Goal: Share content: Share content

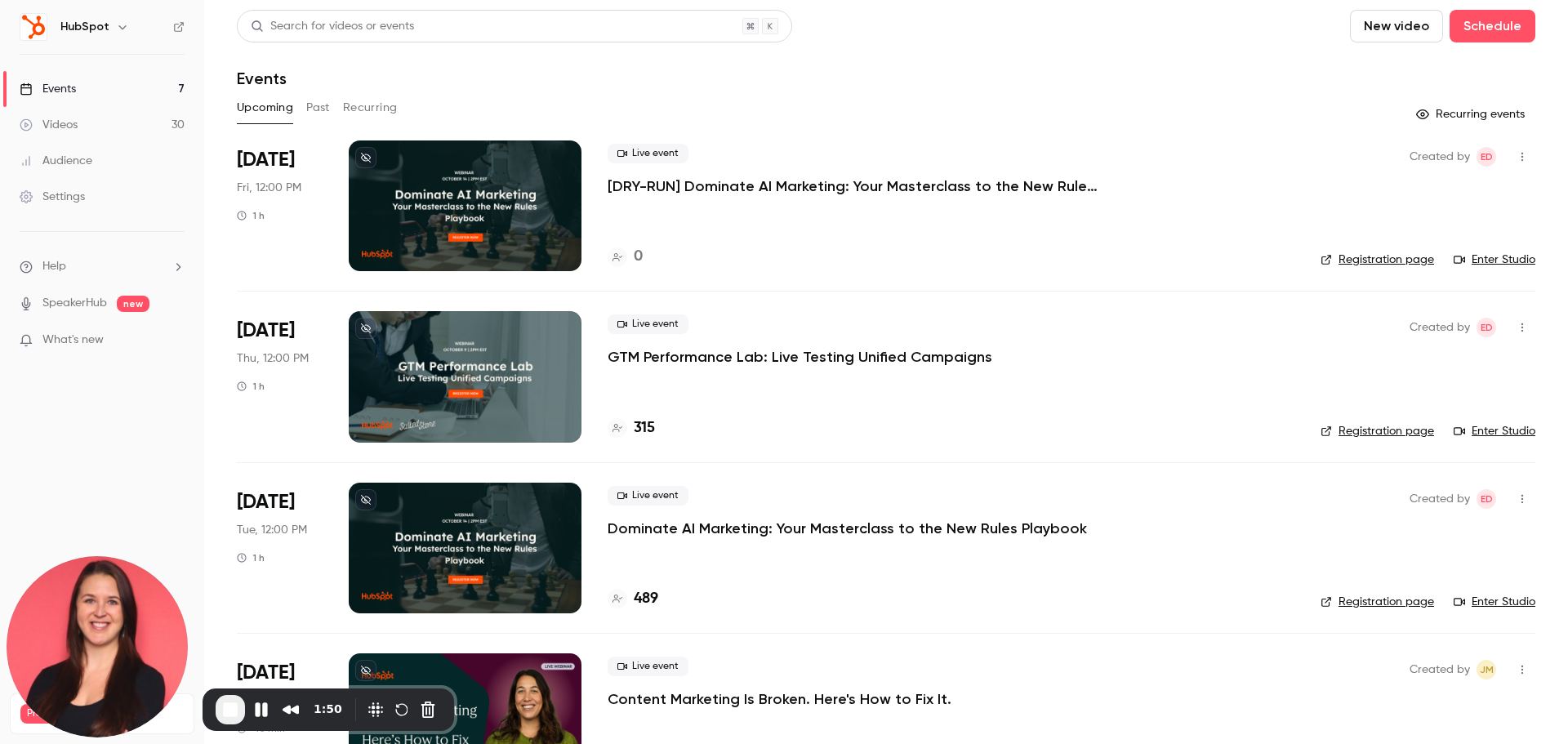
click at [914, 357] on p "GTM Performance Lab: Live Testing Unified Campaigns" at bounding box center [799, 356] width 384 height 19
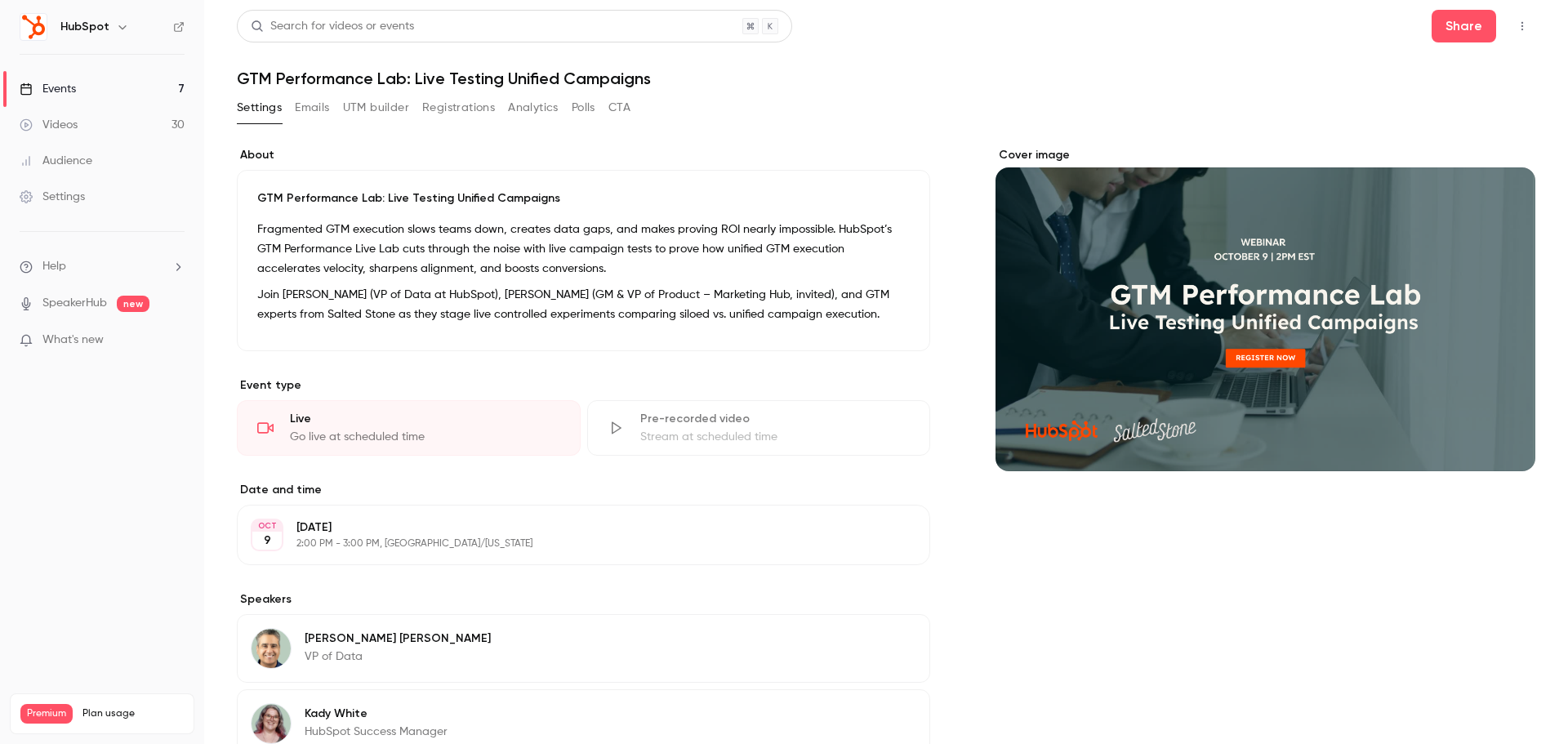
click at [81, 84] on link "Events 7" at bounding box center [102, 89] width 204 height 36
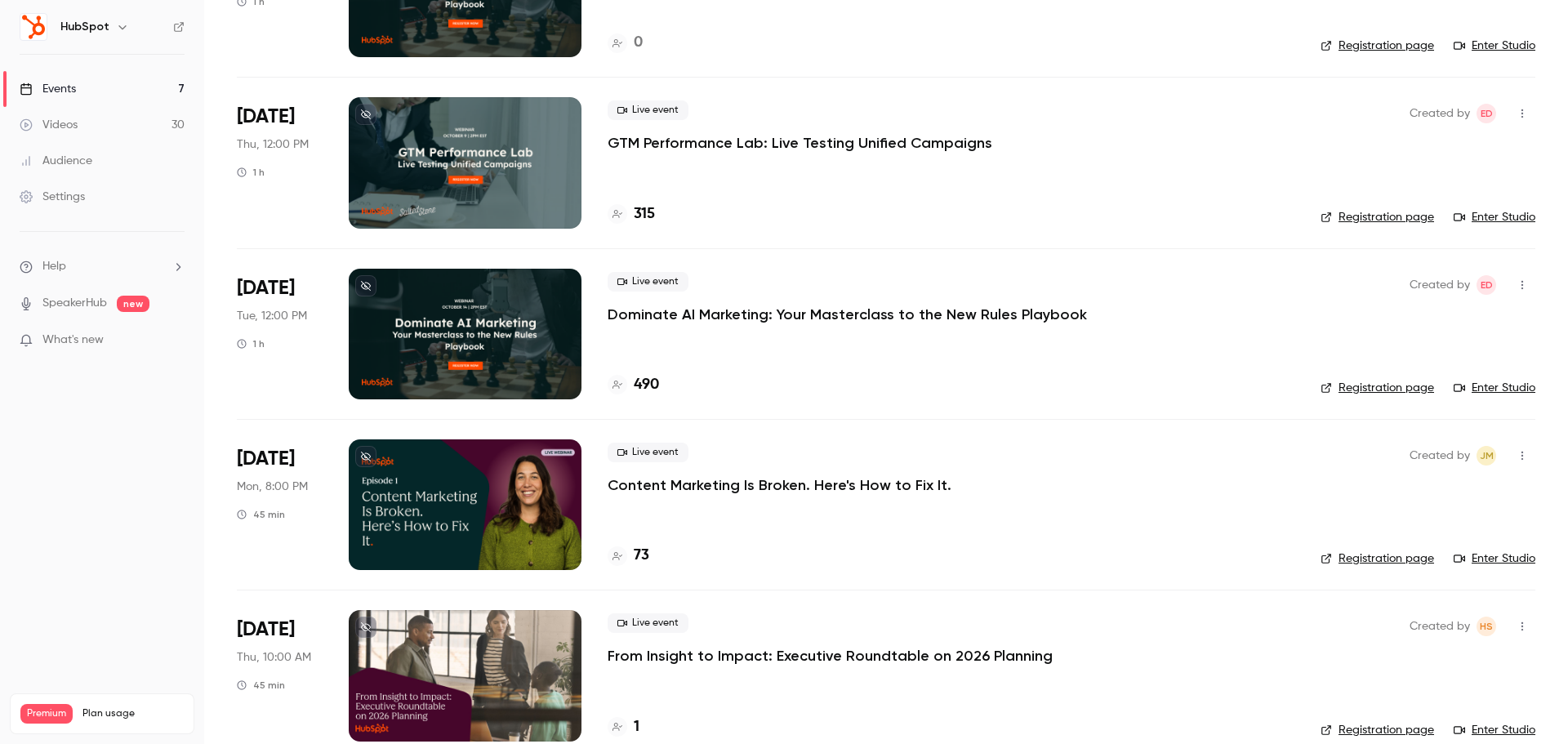
scroll to position [174, 0]
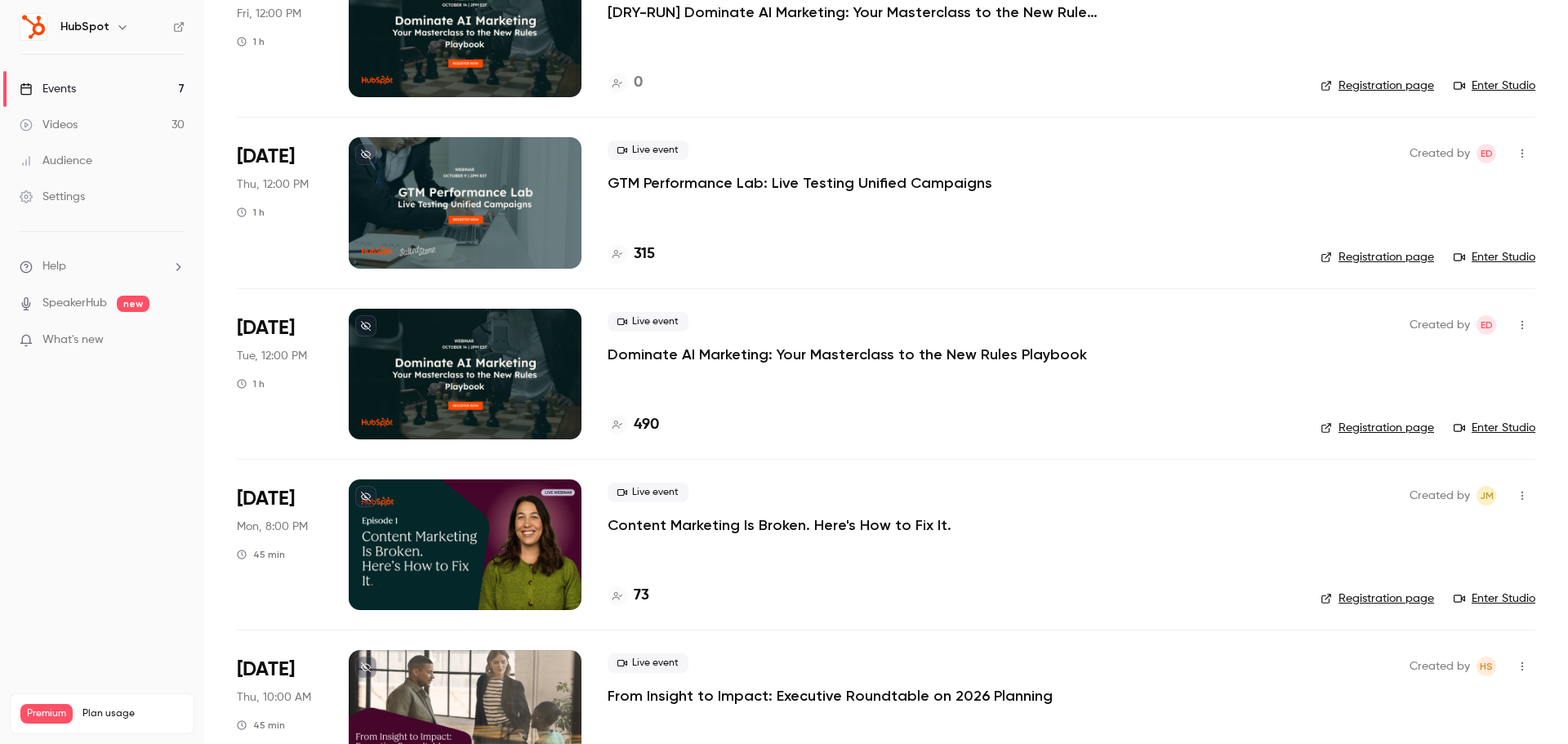
click at [957, 354] on p "Dominate AI Marketing: Your Masterclass to the New Rules Playbook" at bounding box center [847, 354] width 480 height 19
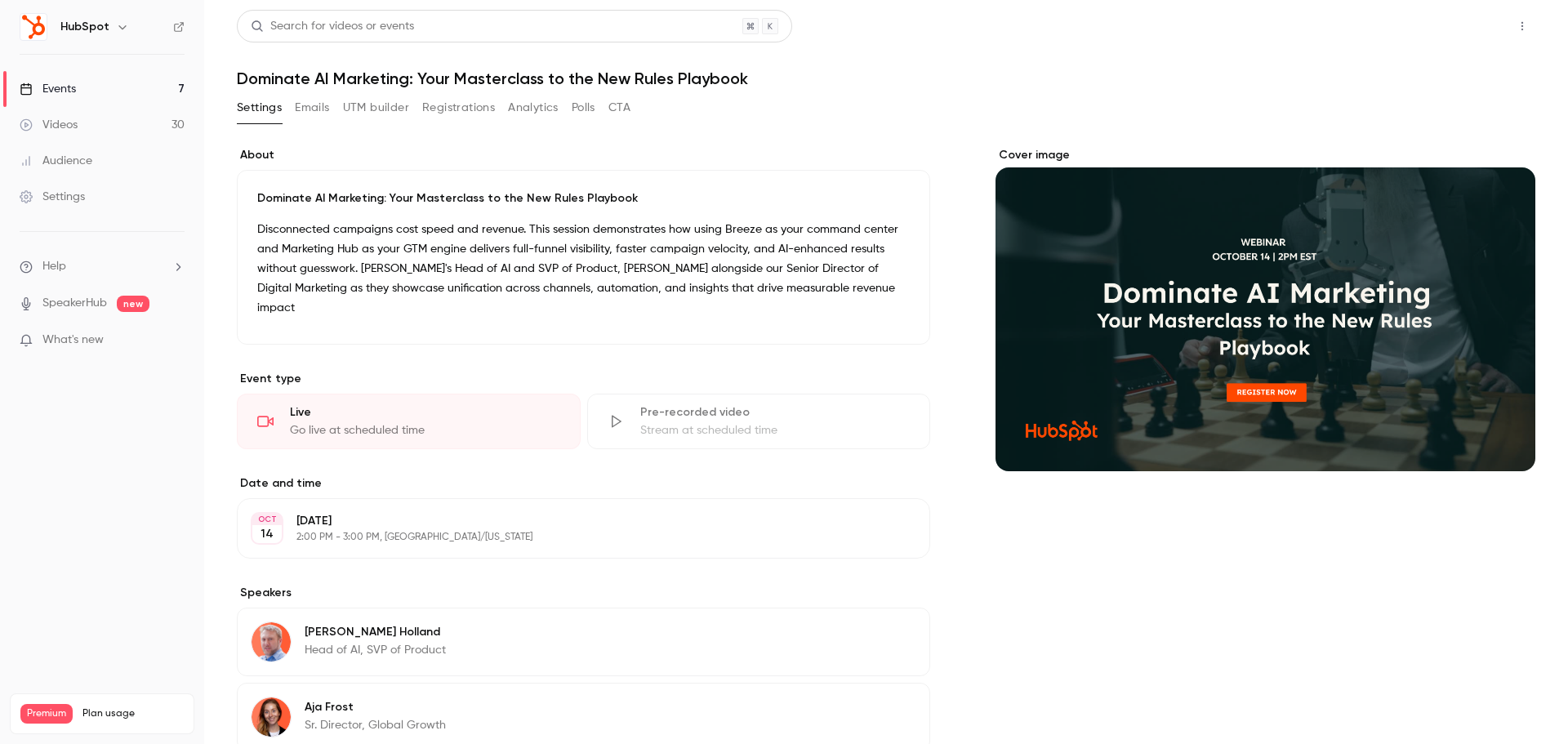
click at [1440, 30] on button "Share" at bounding box center [1464, 26] width 64 height 33
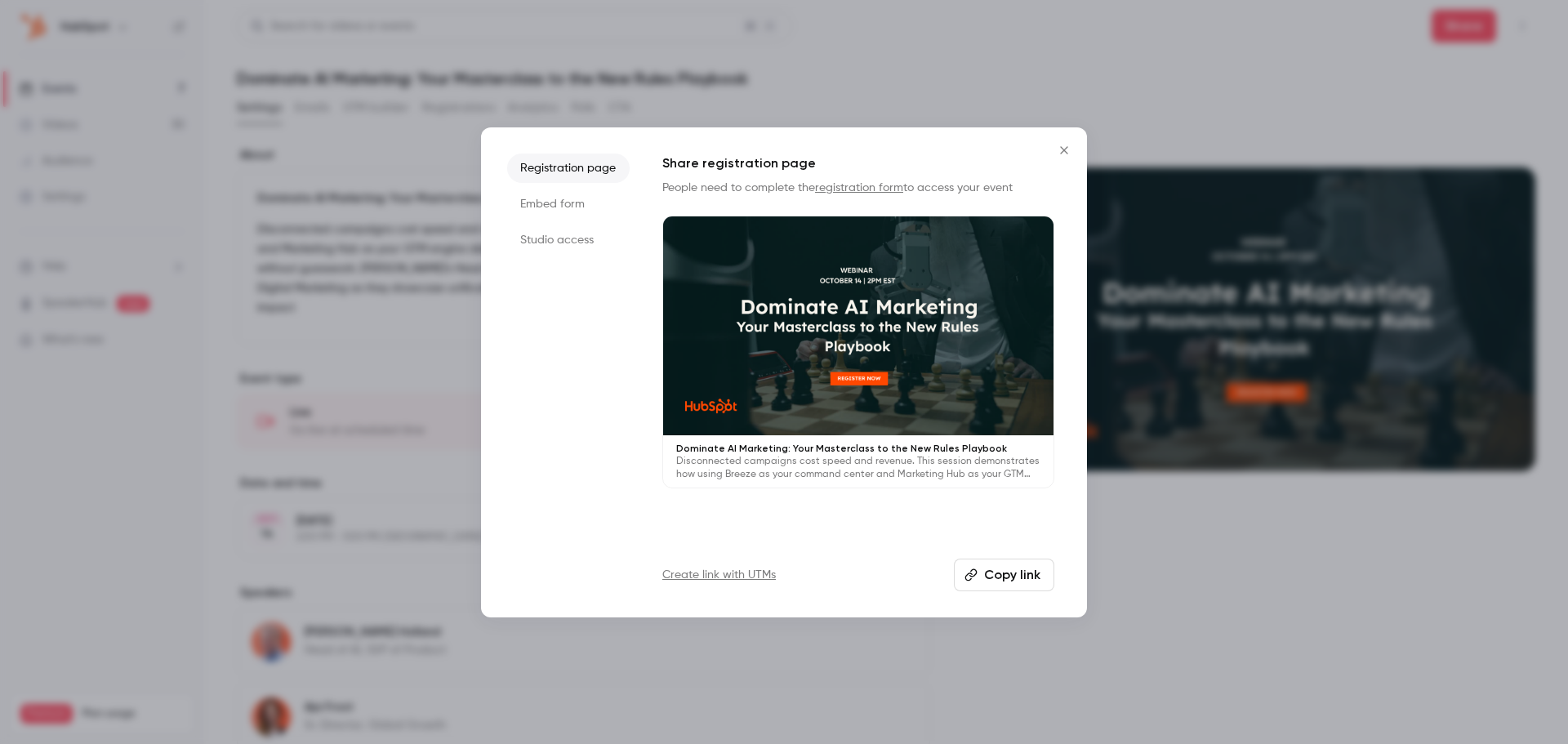
click at [997, 567] on button "Copy link" at bounding box center [1004, 574] width 101 height 33
